Goal: Transaction & Acquisition: Subscribe to service/newsletter

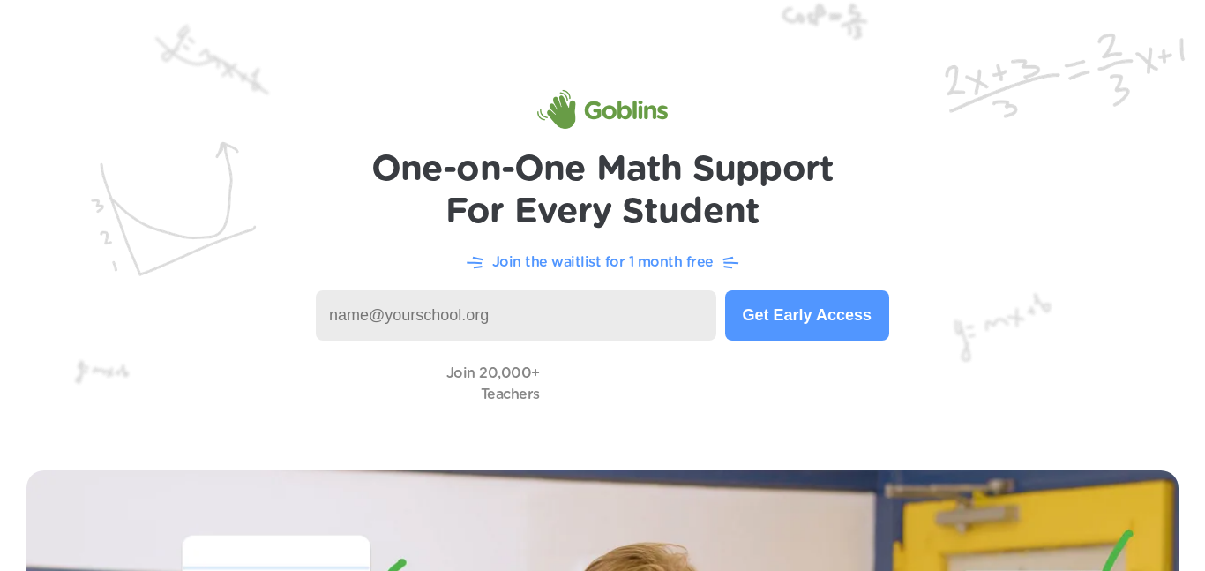
click at [633, 310] on input at bounding box center [516, 315] width 400 height 50
type input "hmie2"
type button "Join"
click at [638, 340] on img at bounding box center [602, 222] width 1205 height 444
click at [637, 334] on input "hmie2" at bounding box center [516, 315] width 400 height 50
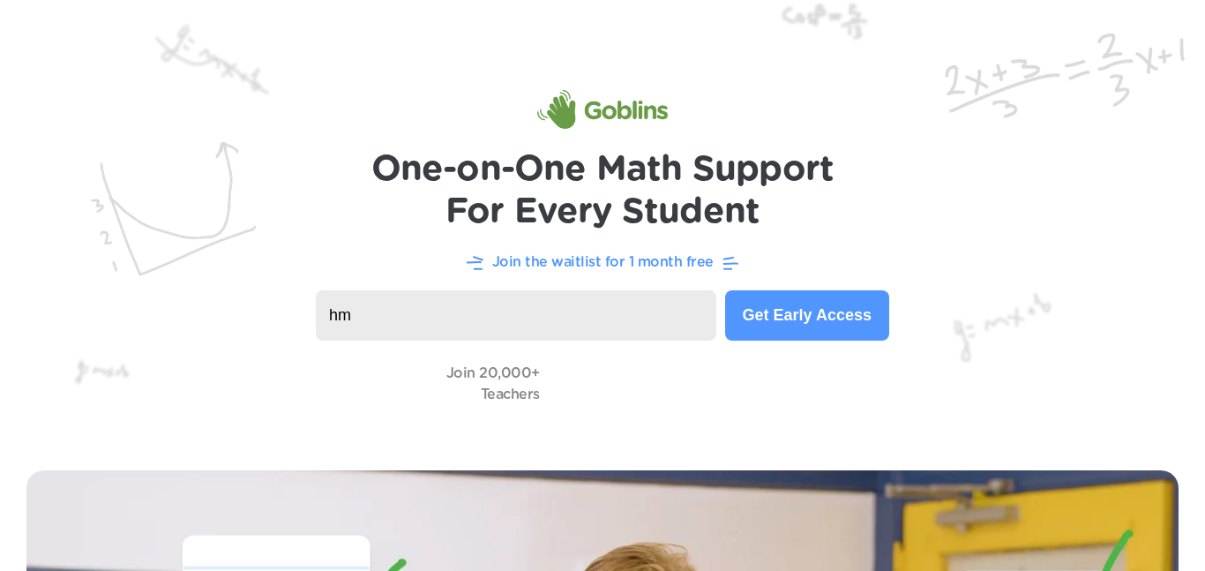
type input "h"
type input "[EMAIL_ADDRESS][DOMAIN_NAME]"
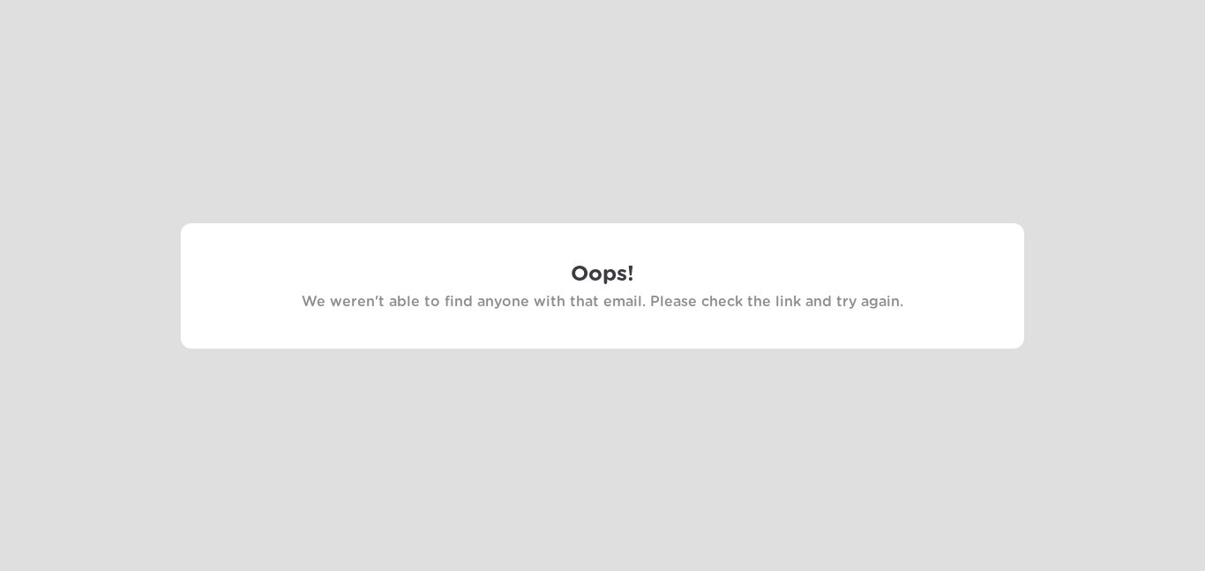
click at [647, 336] on div "Oops! We weren't able to find anyone with that email. Please check the link and…" at bounding box center [602, 285] width 843 height 125
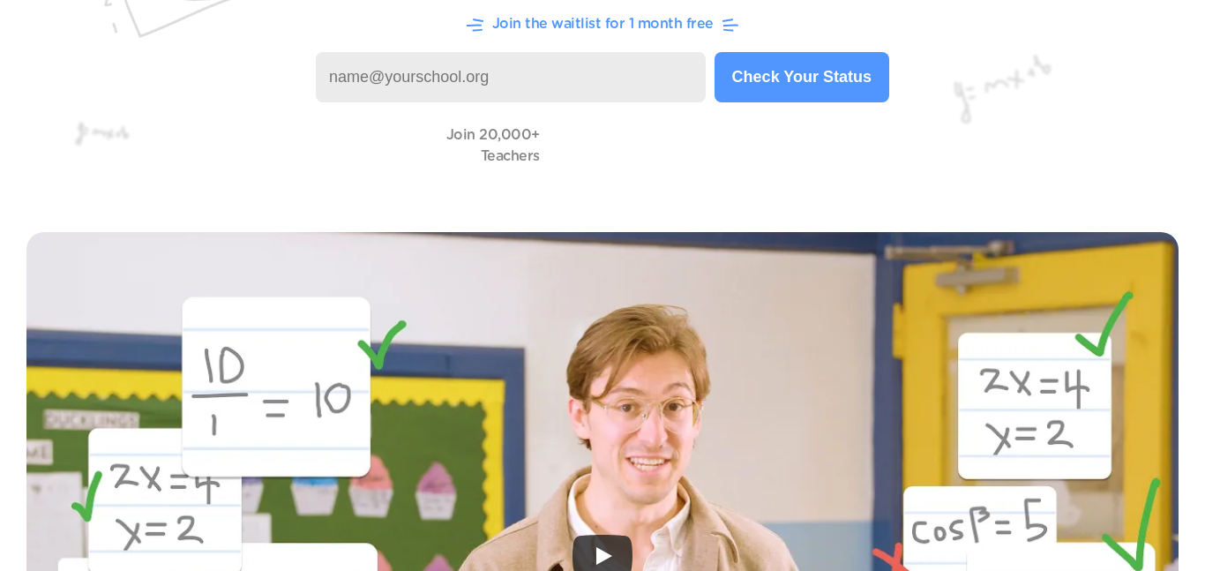
scroll to position [252, 0]
